Goal: Task Accomplishment & Management: Use online tool/utility

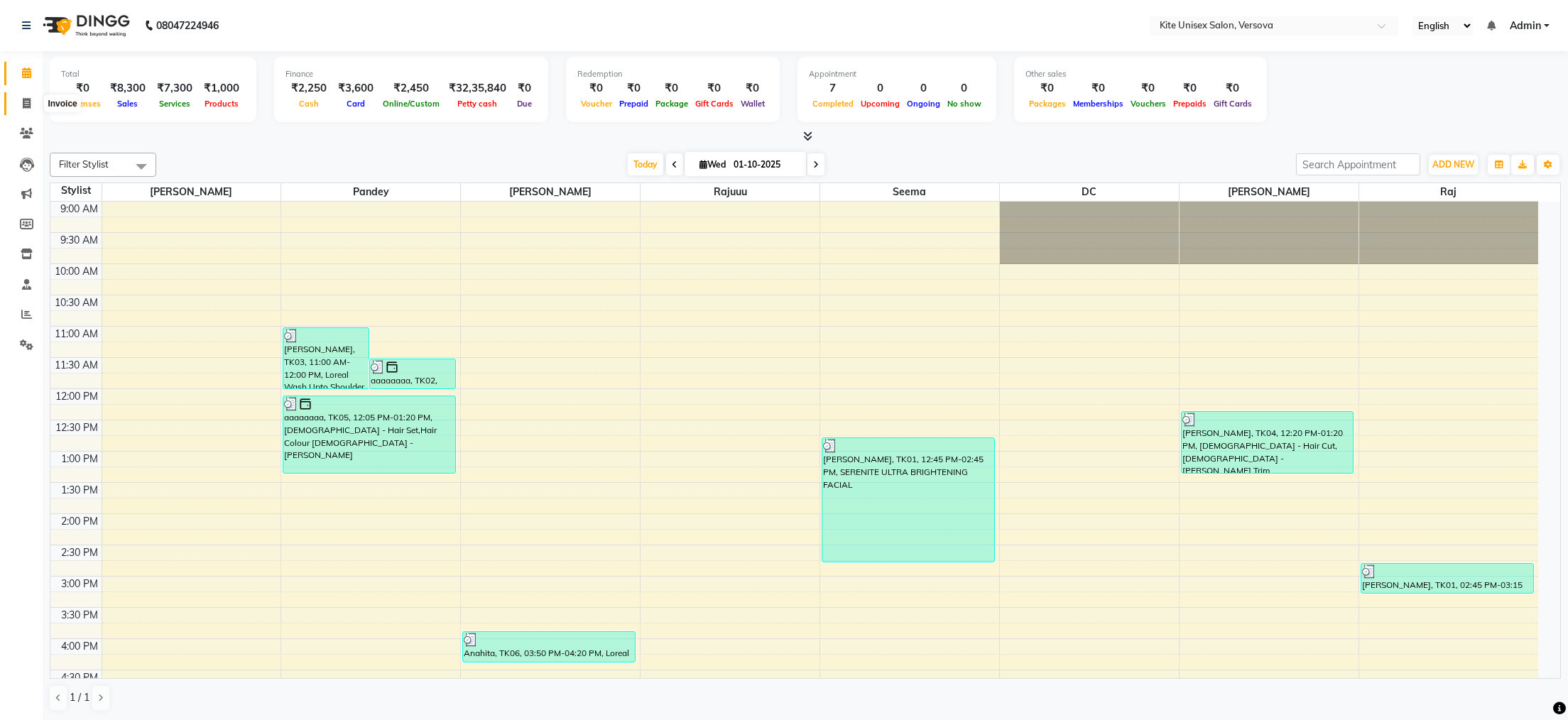
click at [26, 108] on icon at bounding box center [27, 103] width 8 height 10
select select "6093"
select select "service"
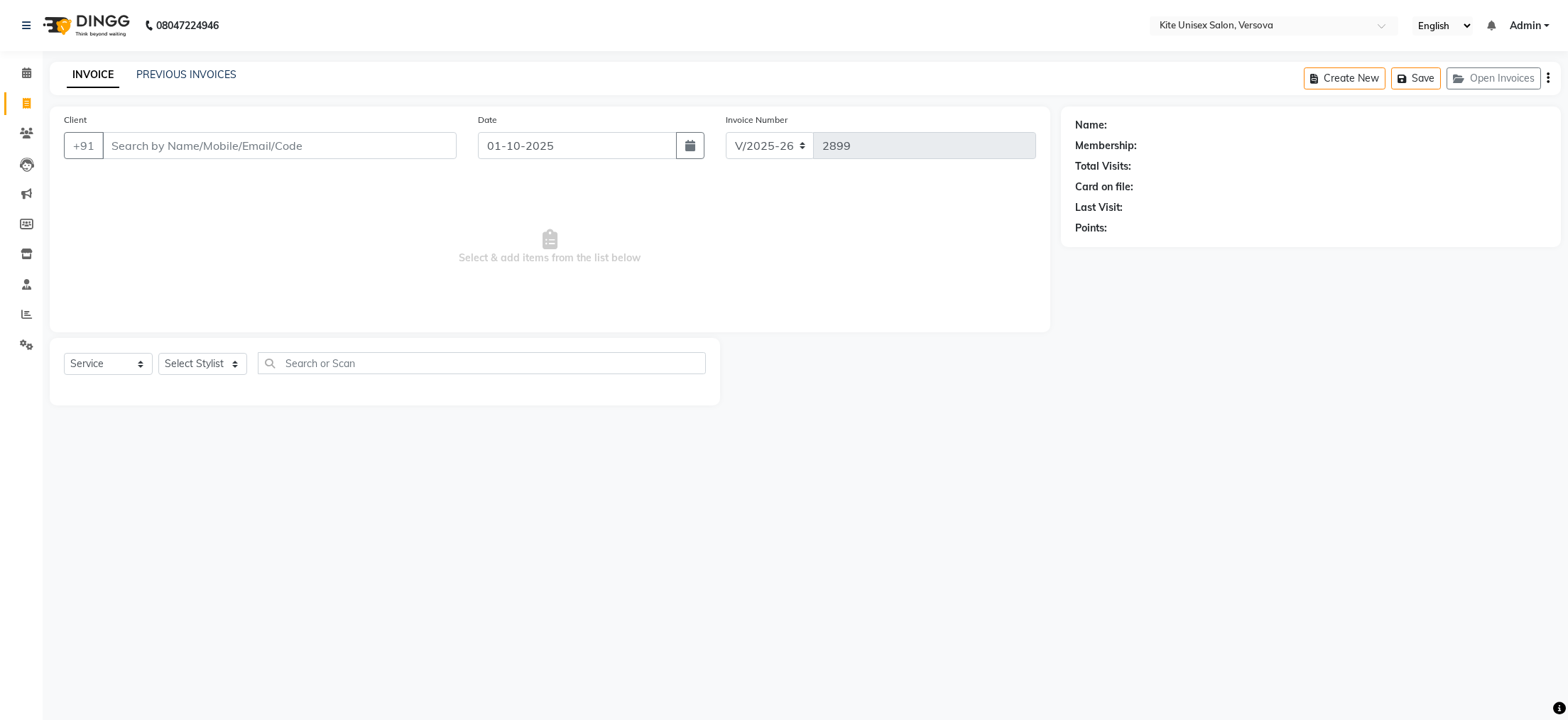
click at [180, 145] on input "Client" at bounding box center [279, 145] width 354 height 27
click at [227, 145] on input "Client" at bounding box center [279, 145] width 354 height 27
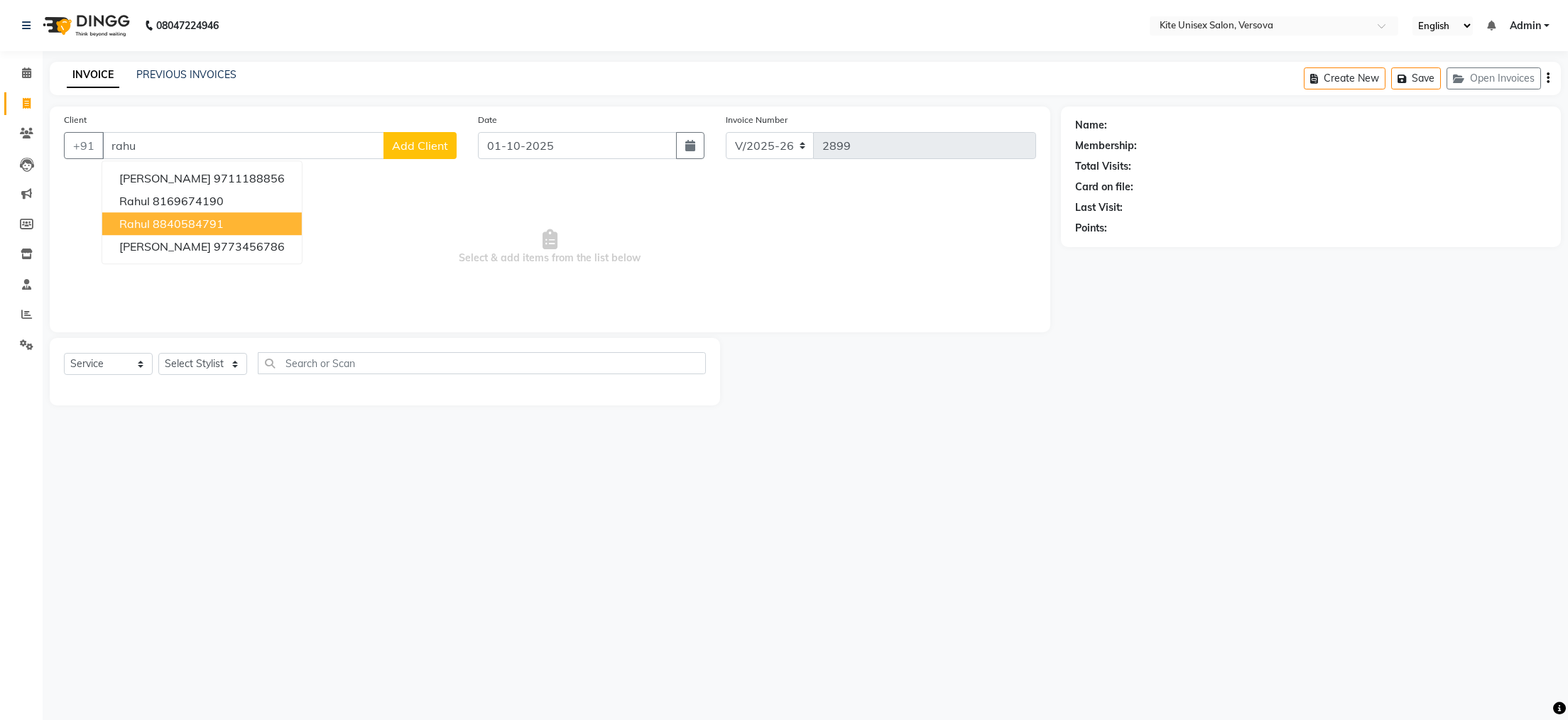
click at [144, 225] on span "rahul" at bounding box center [134, 223] width 31 height 14
type input "8840584791"
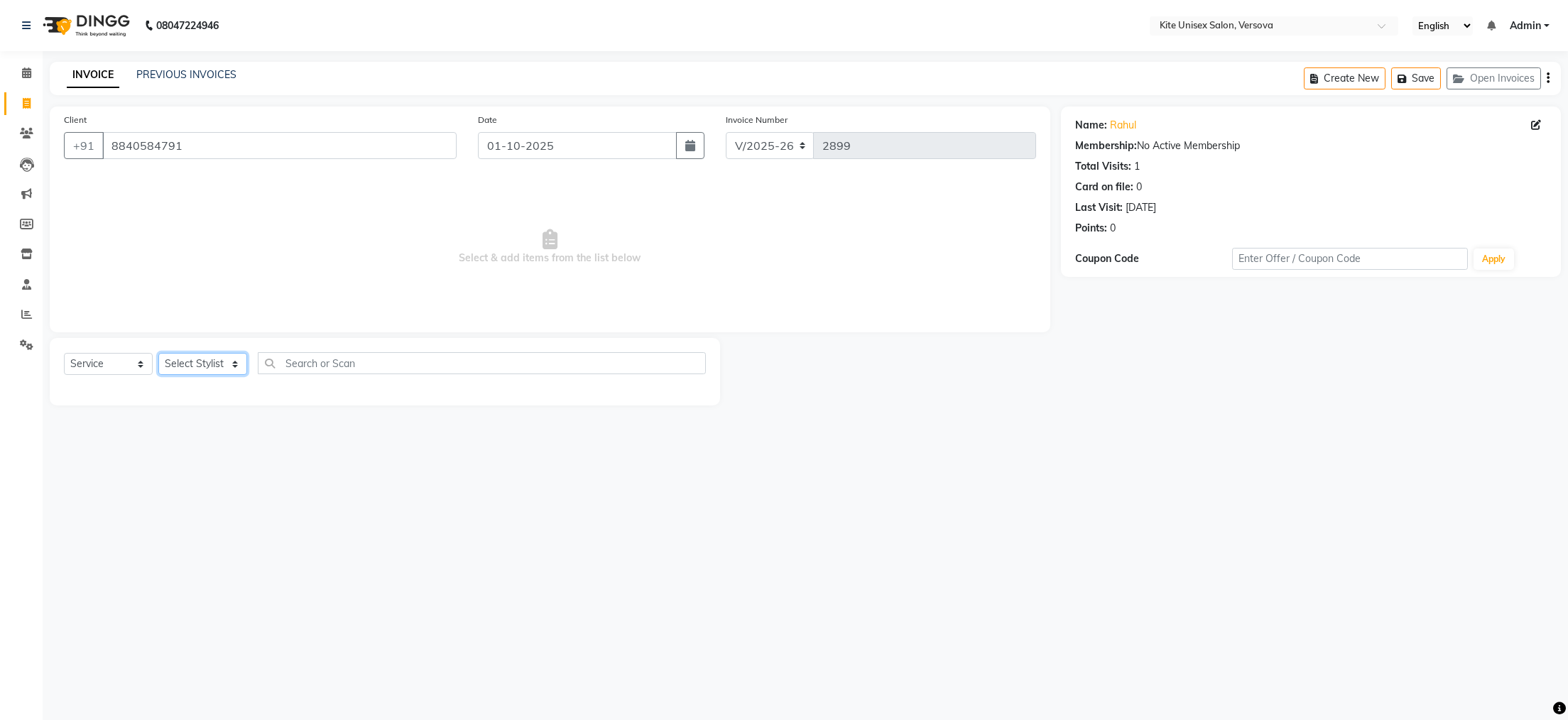
click at [231, 366] on select "Select Stylist [PERSON_NAME] DC [PERSON_NAME] [PERSON_NAME] Rajuuu [PERSON_NAME]" at bounding box center [203, 364] width 88 height 22
select select "50189"
click at [159, 354] on select "Select Stylist [PERSON_NAME] DC [PERSON_NAME] [PERSON_NAME] Rajuuu [PERSON_NAME]" at bounding box center [203, 364] width 88 height 22
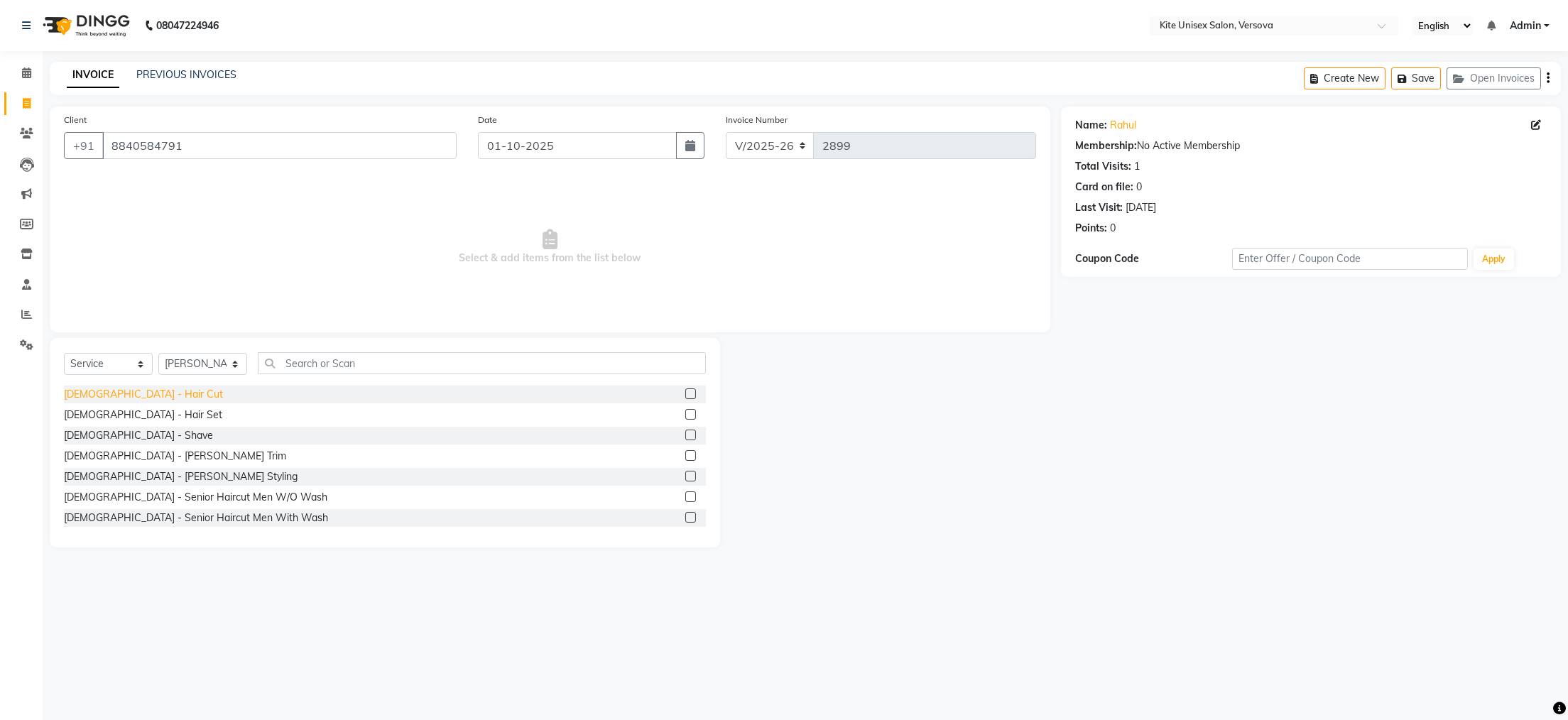
click at [74, 398] on div "[DEMOGRAPHIC_DATA] - Hair Cut" at bounding box center [143, 394] width 159 height 15
checkbox input "false"
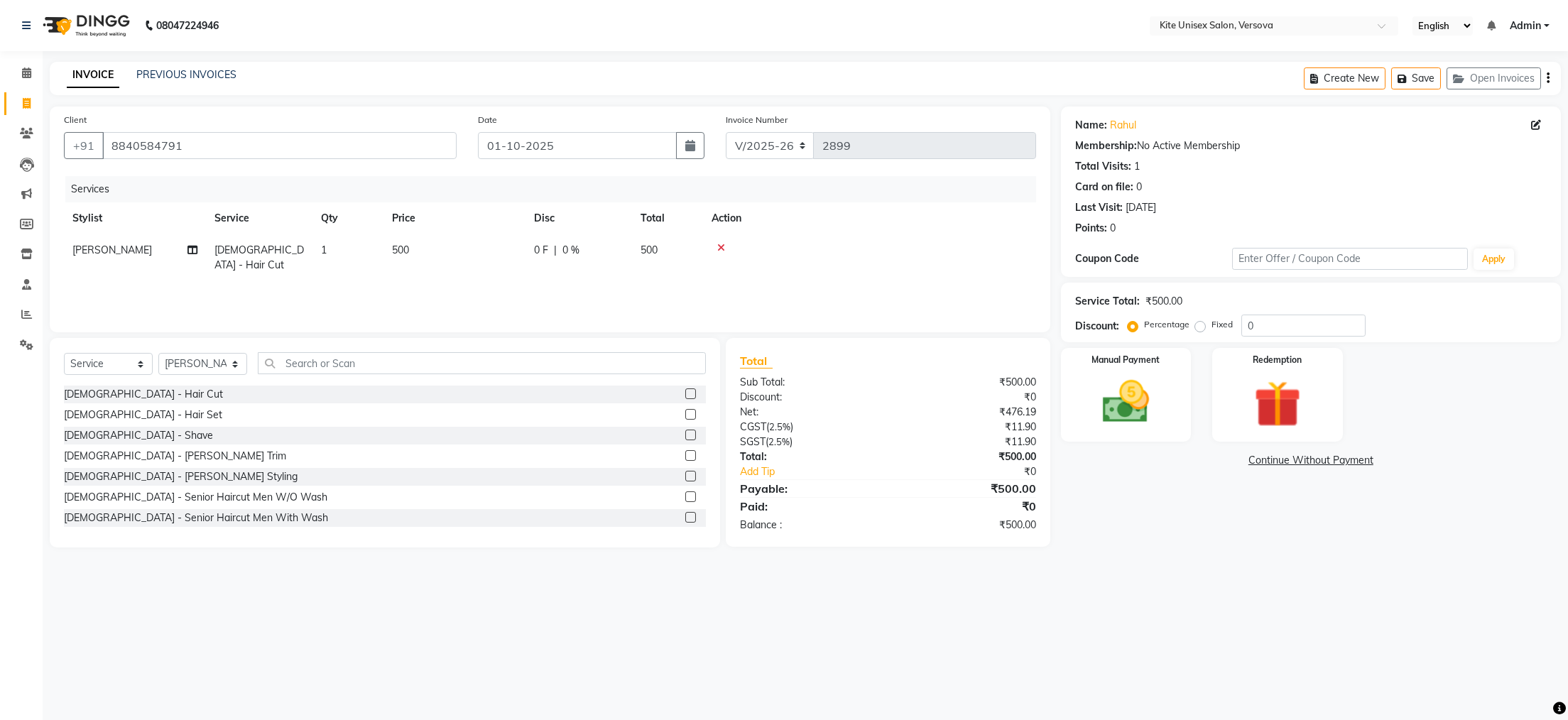
click at [458, 249] on td "500" at bounding box center [455, 257] width 142 height 47
select select "50189"
click at [511, 251] on input "500" at bounding box center [521, 254] width 125 height 22
type input "5"
type input "400"
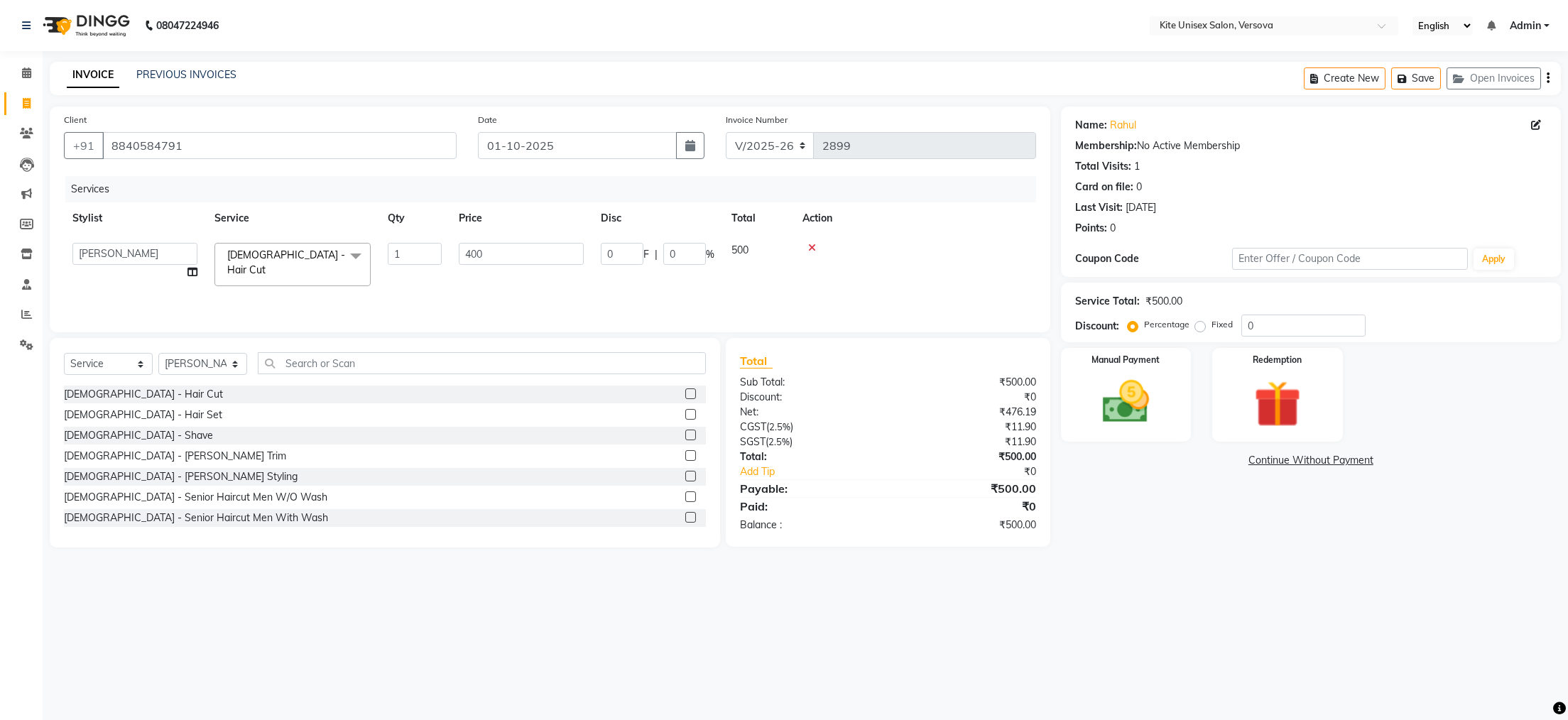
click at [515, 284] on div "Services Stylist Service Qty Price Disc Total Action [PERSON_NAME] DC [PERSON_N…" at bounding box center [550, 247] width 972 height 142
click at [1158, 393] on img at bounding box center [1125, 402] width 80 height 56
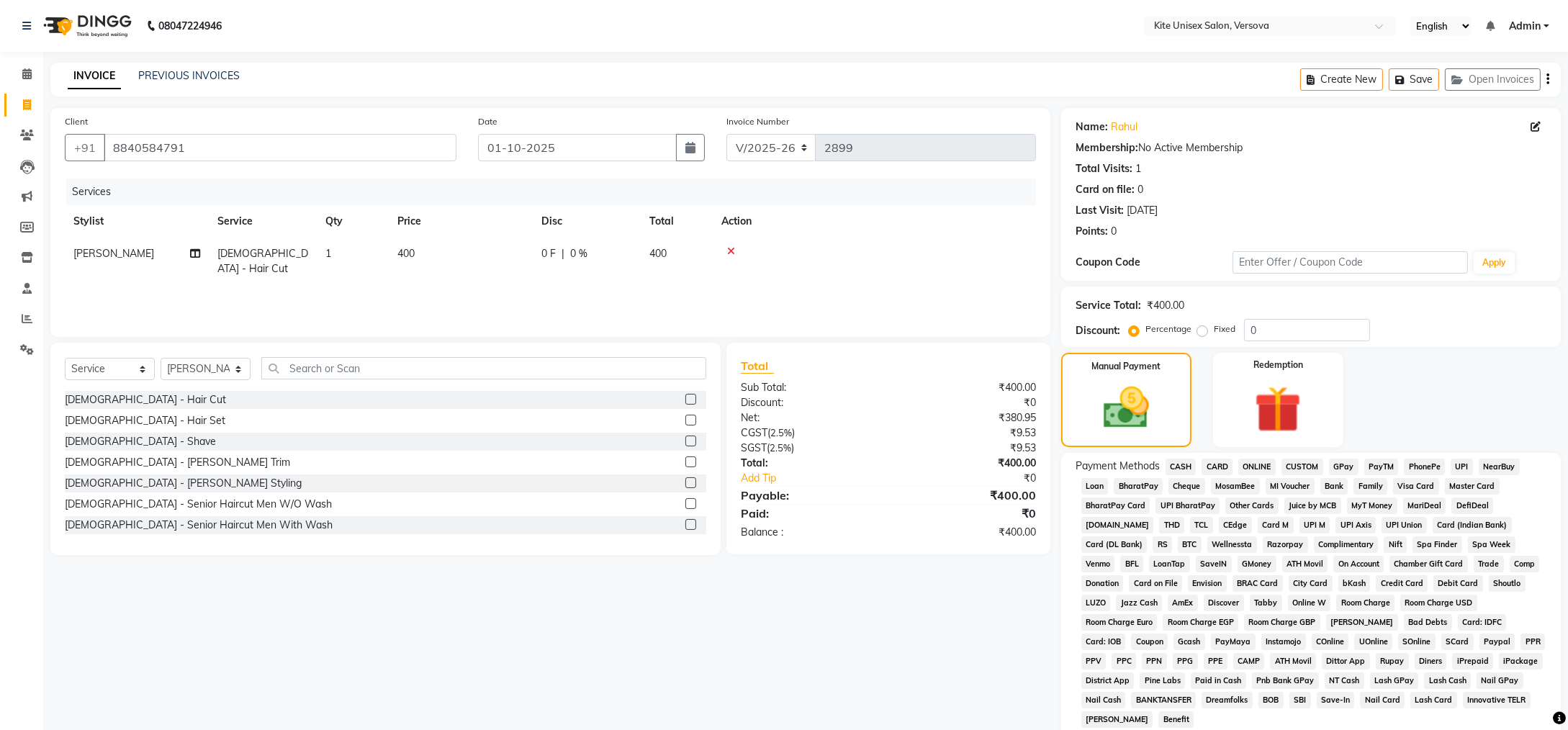
click at [1349, 468] on span "GPay" at bounding box center [1343, 467] width 30 height 17
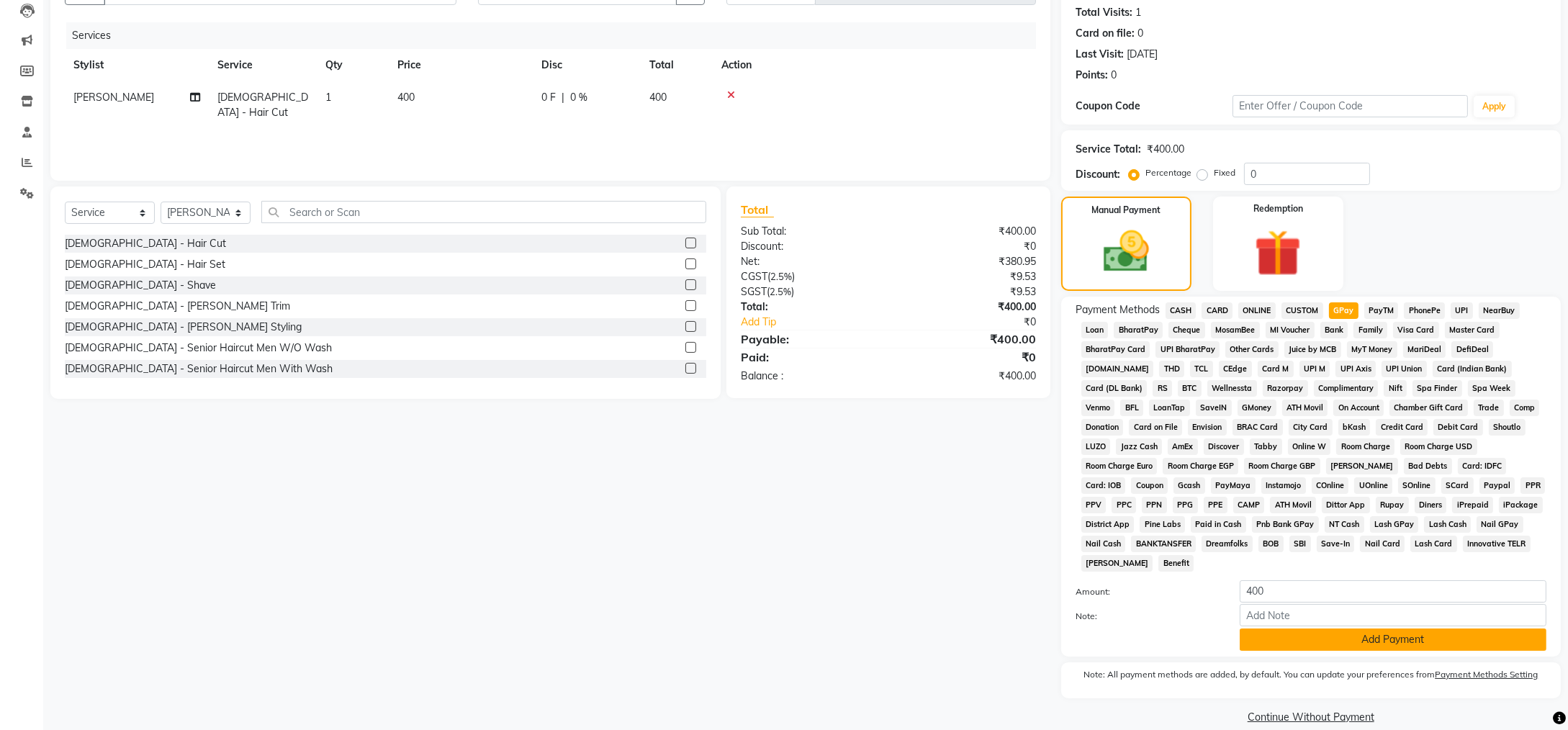
click at [1423, 628] on button "Add Payment" at bounding box center [1393, 640] width 307 height 22
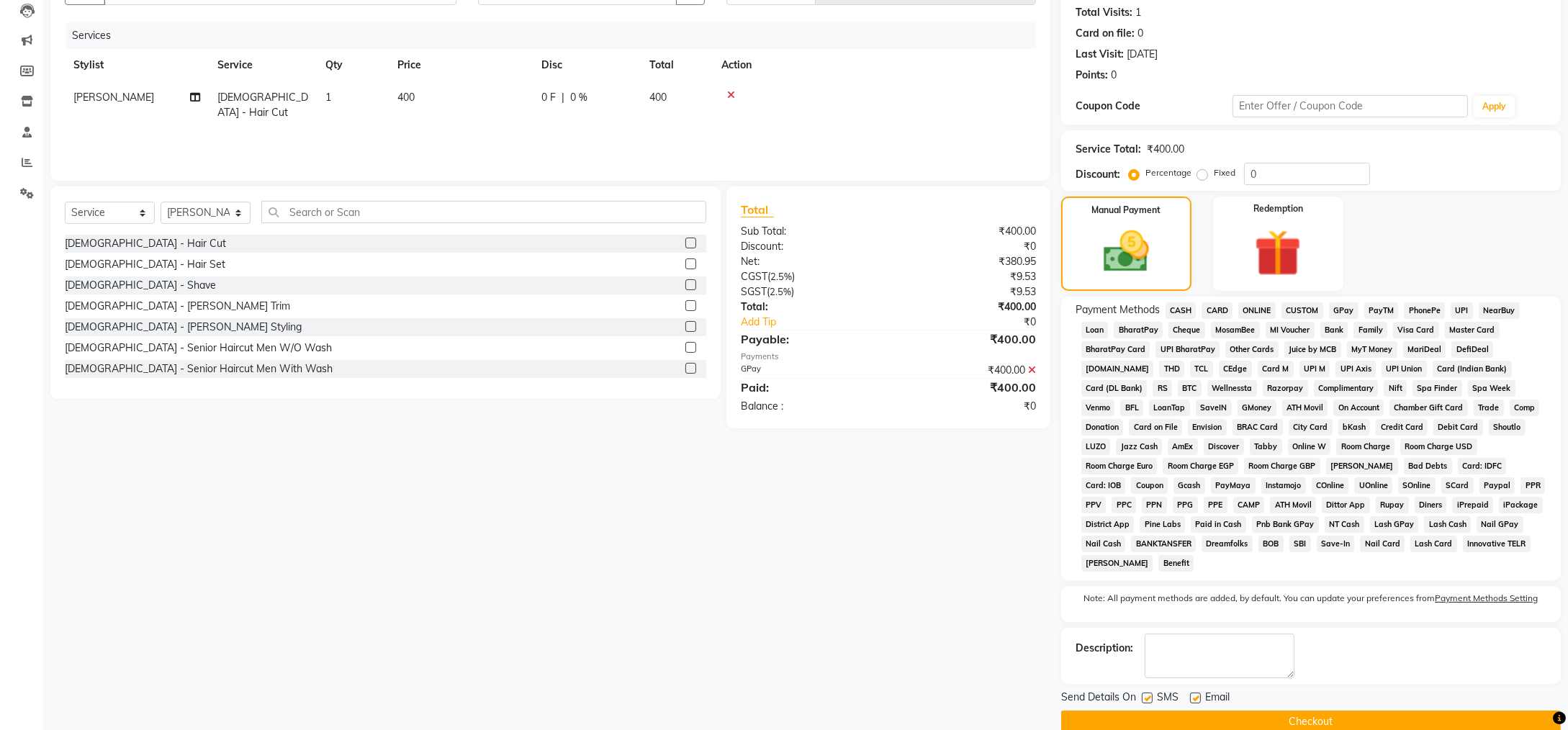
click at [1147, 692] on label at bounding box center [1146, 697] width 10 height 10
click at [1147, 694] on input "checkbox" at bounding box center [1146, 699] width 10 height 10
checkbox input "false"
click at [1190, 692] on label at bounding box center [1194, 697] width 10 height 10
click at [1190, 694] on input "checkbox" at bounding box center [1194, 699] width 10 height 10
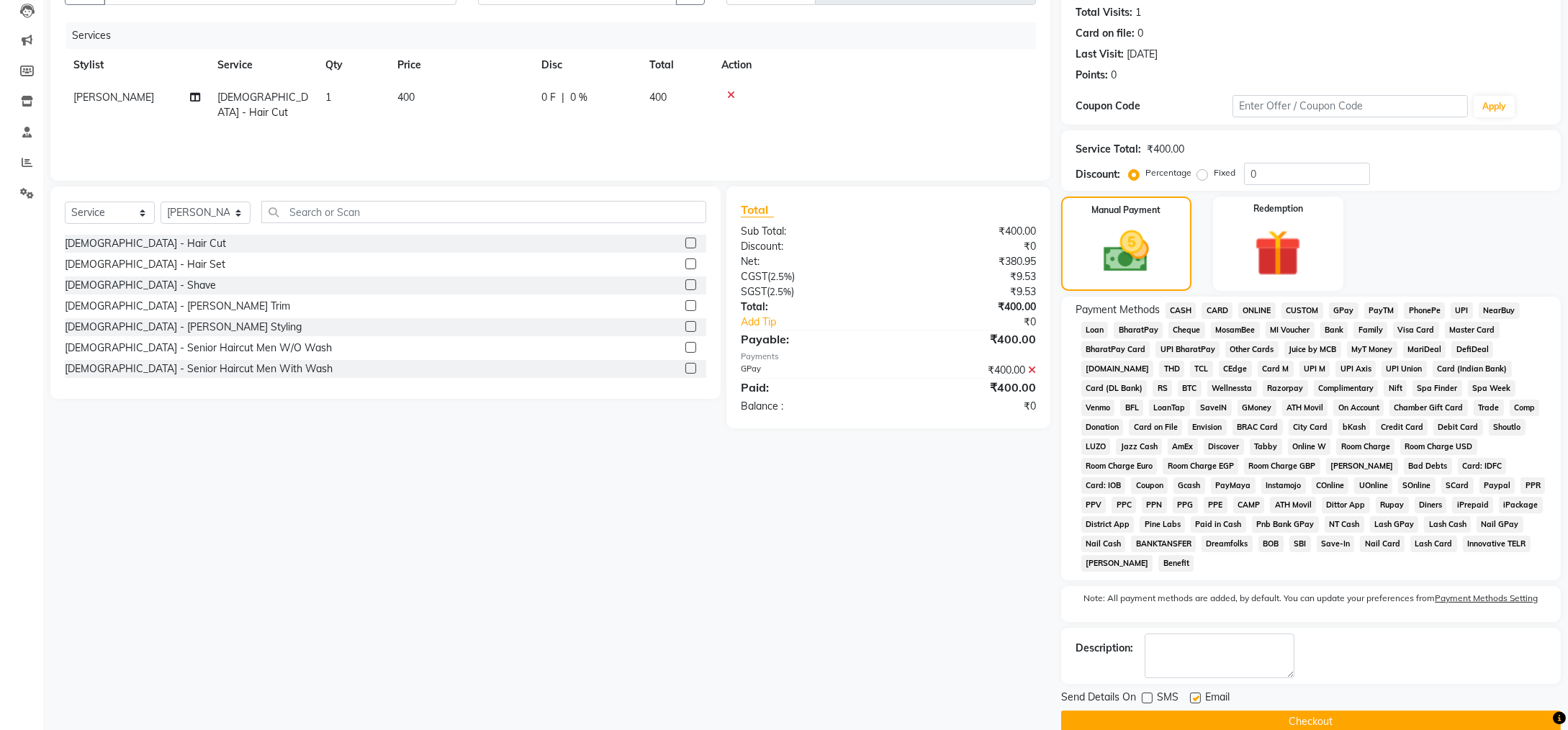
checkbox input "false"
click at [1319, 711] on button "Checkout" at bounding box center [1311, 722] width 499 height 22
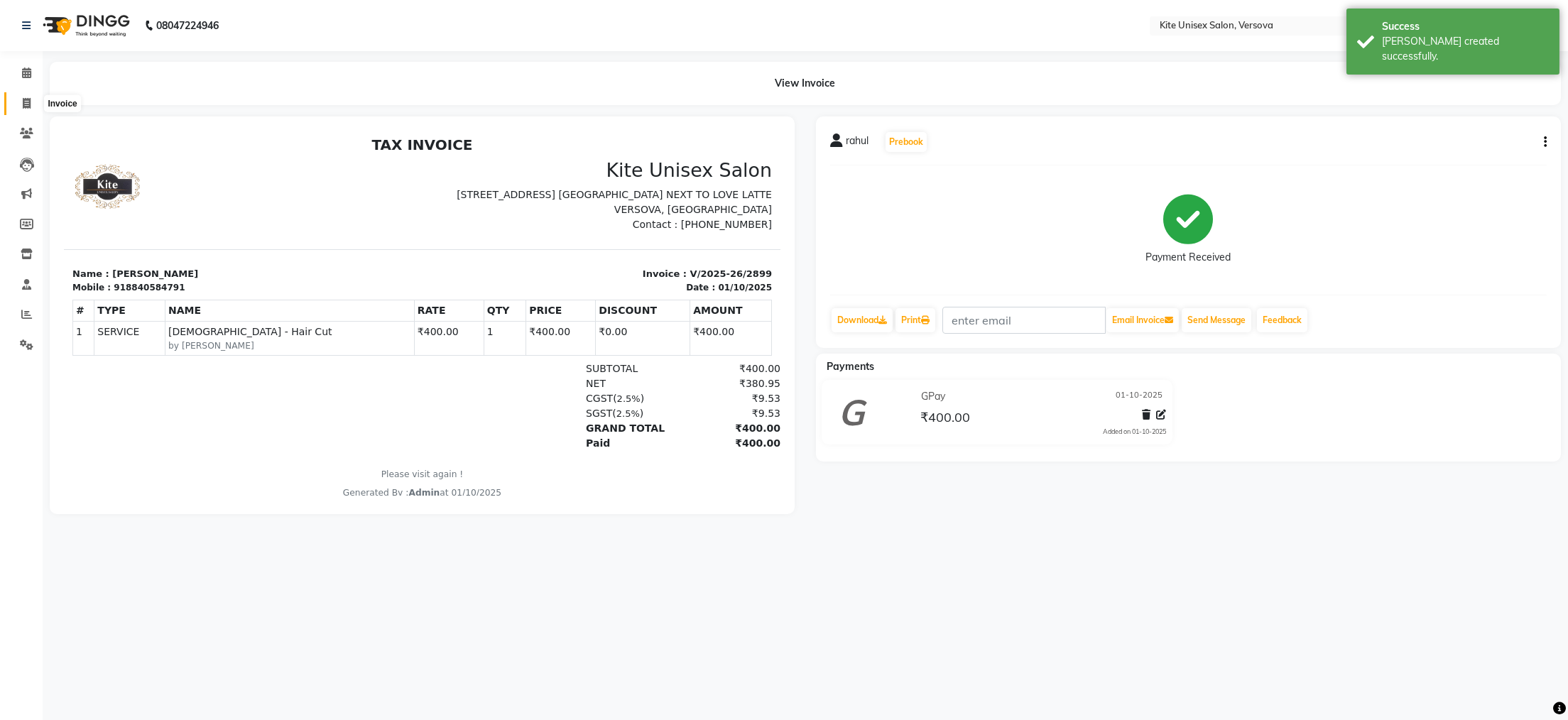
click at [25, 104] on icon at bounding box center [27, 103] width 8 height 10
select select "service"
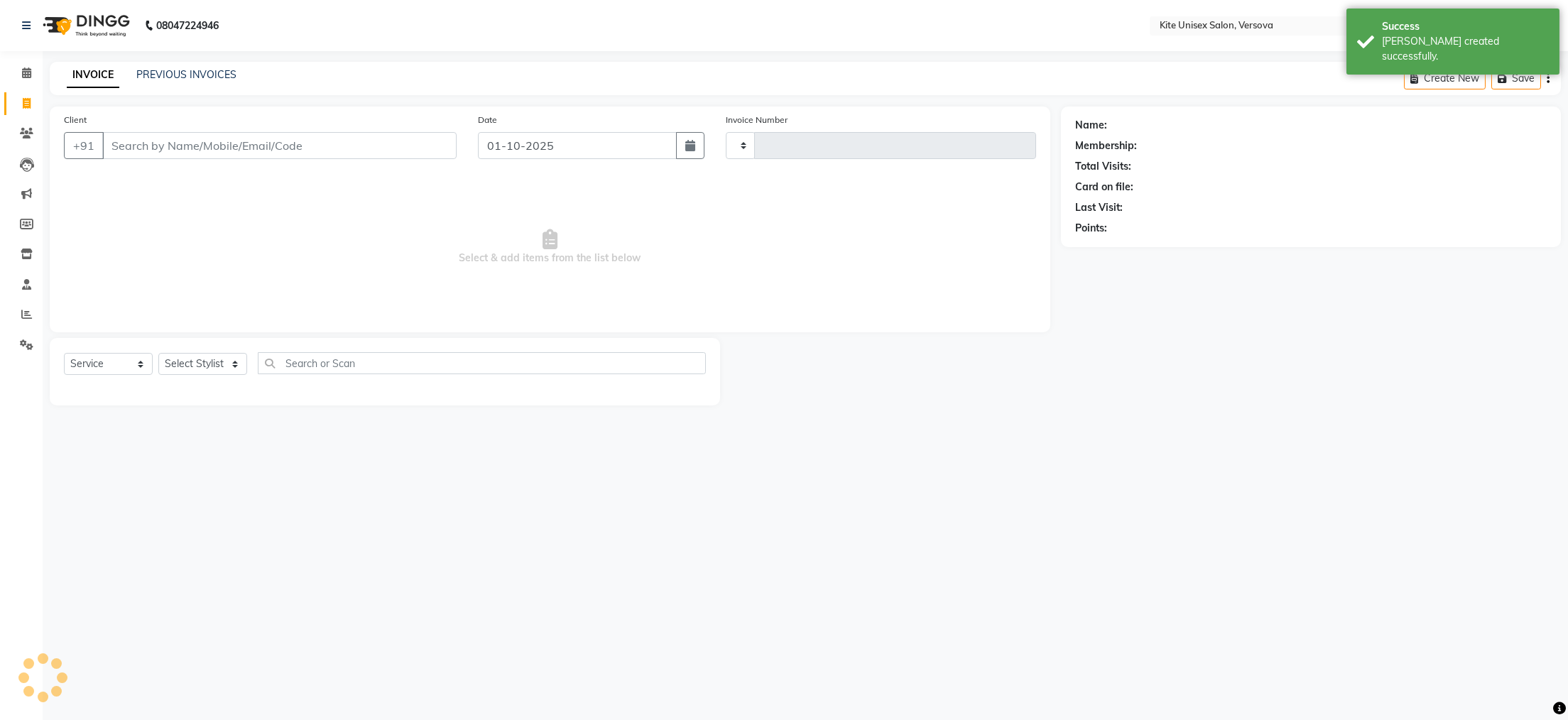
type input "2900"
select select "6093"
click at [20, 72] on span at bounding box center [26, 73] width 24 height 17
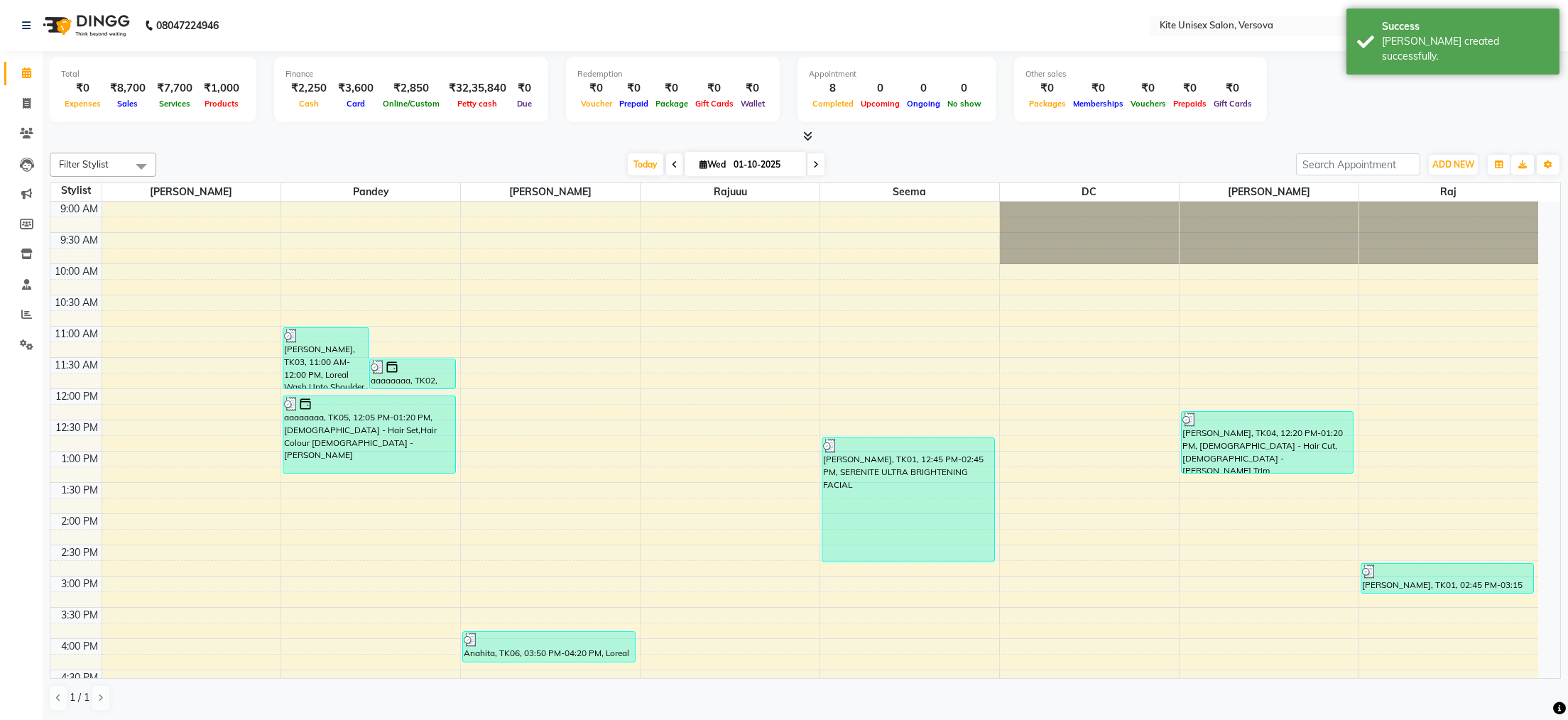
scroll to position [403, 0]
